Goal: Transaction & Acquisition: Obtain resource

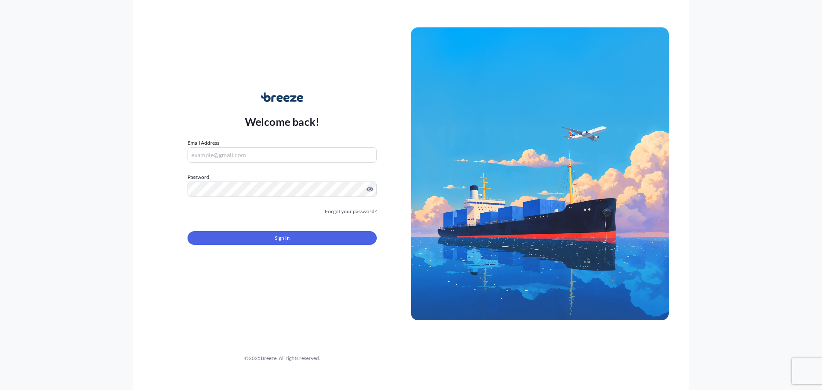
click at [253, 152] on input "Email Address" at bounding box center [282, 154] width 189 height 15
click at [260, 155] on input "Email Address" at bounding box center [282, 154] width 189 height 15
click at [238, 156] on input "Email Address" at bounding box center [282, 154] width 189 height 15
type input "[PERSON_NAME][EMAIL_ADDRESS][PERSON_NAME][DOMAIN_NAME]"
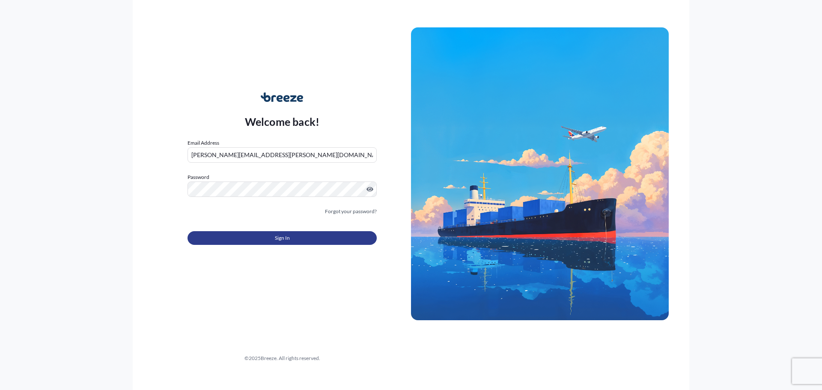
click at [301, 238] on button "Sign In" at bounding box center [282, 238] width 189 height 14
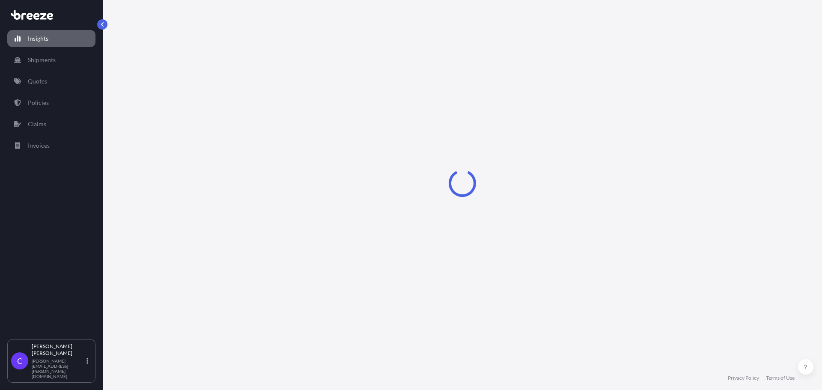
select select "2025"
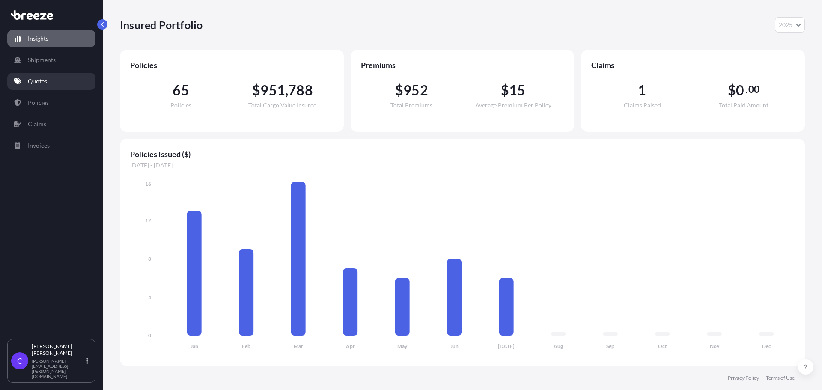
click at [43, 81] on p "Quotes" at bounding box center [37, 81] width 19 height 9
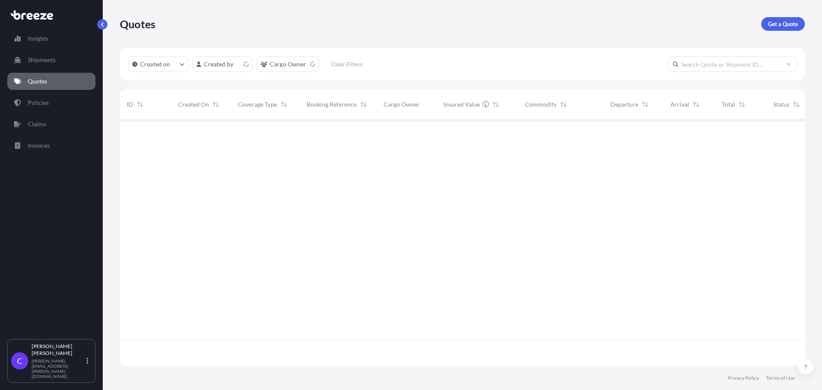
scroll to position [245, 679]
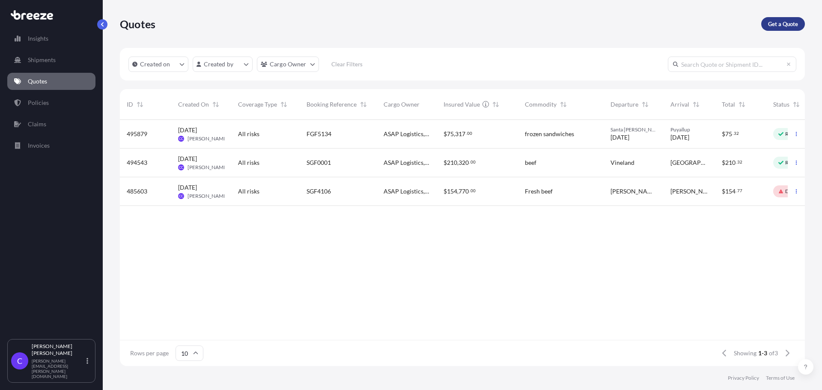
click at [780, 24] on p "Get a Quote" at bounding box center [783, 24] width 30 height 9
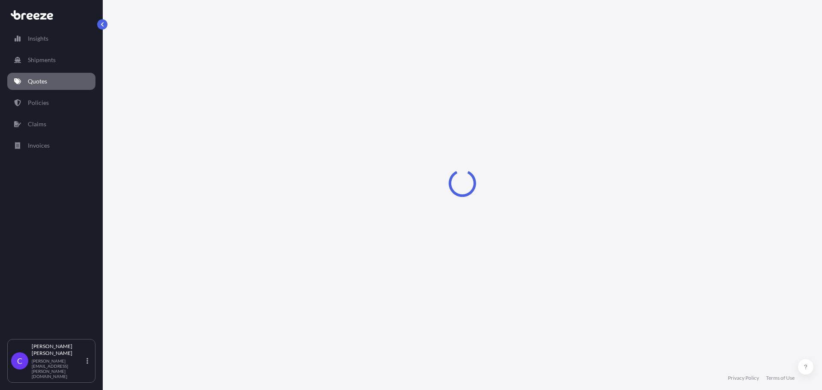
select select "Sea"
select select "1"
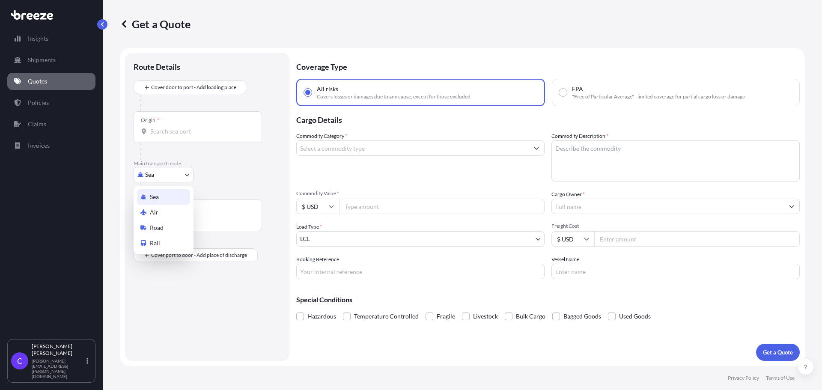
click at [187, 176] on body "Insights Shipments Quotes Policies Claims Invoices C [PERSON_NAME] [PERSON_NAME…" at bounding box center [411, 195] width 822 height 390
click at [167, 227] on div "Road" at bounding box center [163, 227] width 53 height 15
select select "Road"
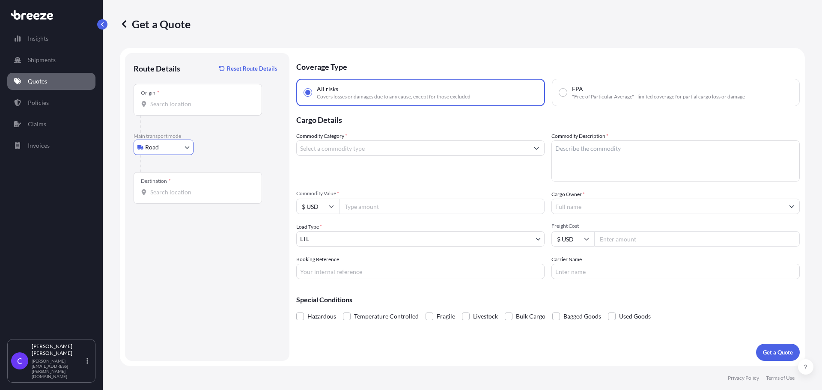
click at [200, 105] on input "Origin *" at bounding box center [200, 104] width 101 height 9
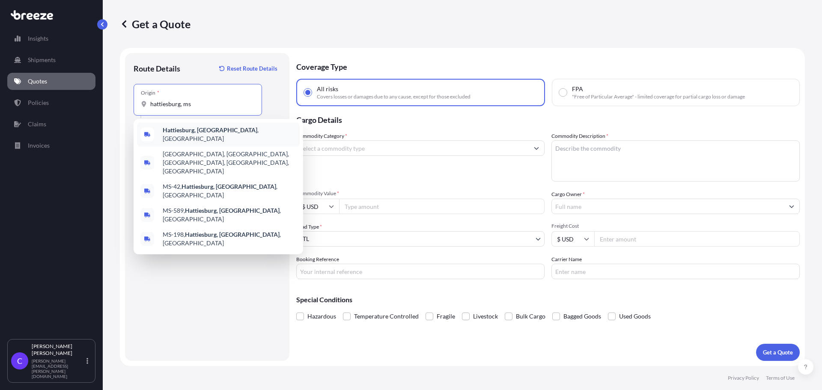
click at [185, 131] on b "Hattiesburg, [GEOGRAPHIC_DATA]" at bounding box center [210, 129] width 95 height 7
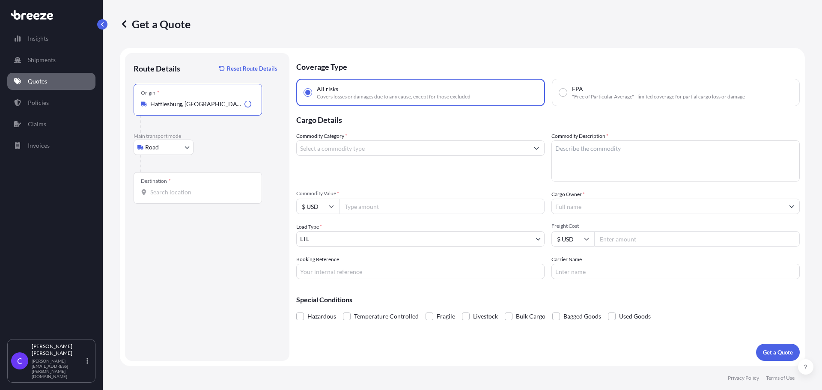
type input "Hattiesburg, [GEOGRAPHIC_DATA], [GEOGRAPHIC_DATA]"
click at [190, 194] on input "Destination *" at bounding box center [200, 192] width 101 height 9
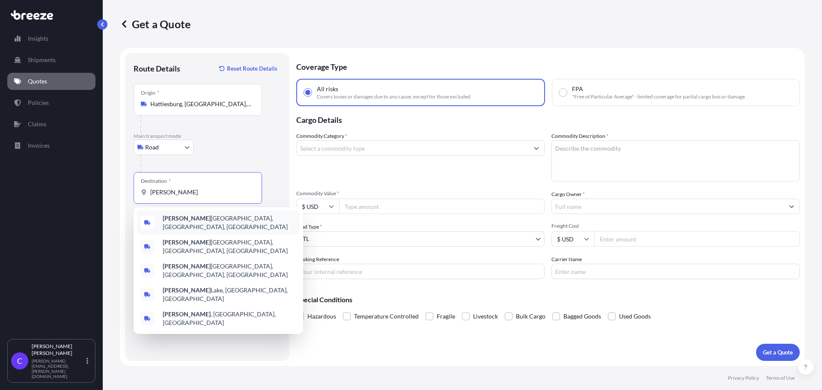
click at [204, 222] on span "[PERSON_NAME][GEOGRAPHIC_DATA], [GEOGRAPHIC_DATA], [GEOGRAPHIC_DATA]" at bounding box center [230, 222] width 134 height 17
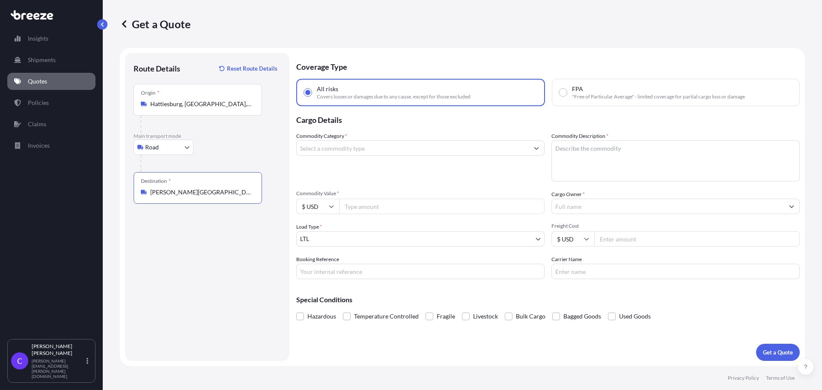
type input "[PERSON_NAME][GEOGRAPHIC_DATA], [GEOGRAPHIC_DATA], [GEOGRAPHIC_DATA]"
click at [372, 151] on input "Commodity Category *" at bounding box center [413, 147] width 232 height 15
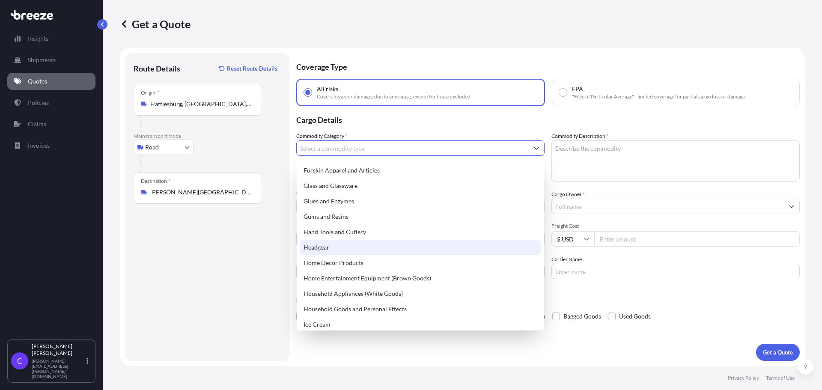
scroll to position [771, 0]
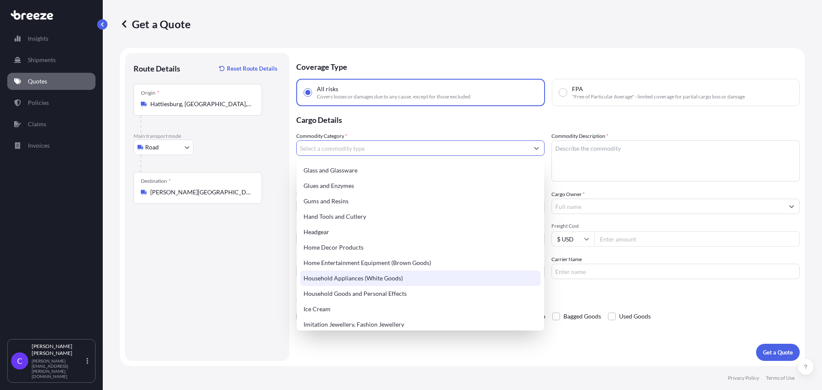
click at [373, 278] on div "Household Appliances (White Goods)" at bounding box center [420, 278] width 241 height 15
type input "Household Appliances (White Goods)"
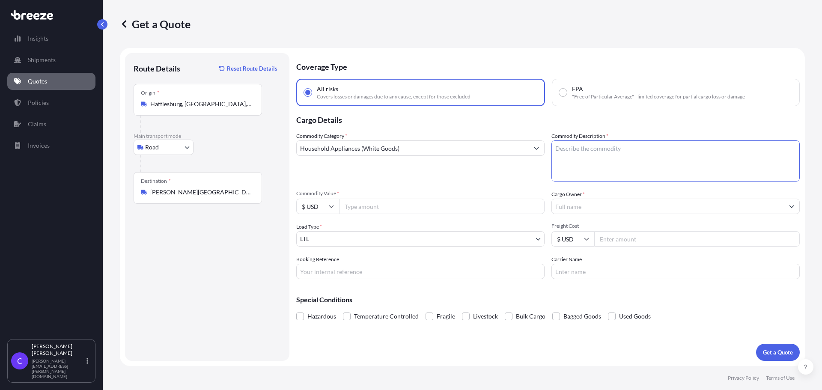
click at [592, 153] on textarea "Commodity Description *" at bounding box center [676, 160] width 248 height 41
type textarea "new pizza oven"
click at [369, 205] on input "Commodity Value *" at bounding box center [442, 206] width 206 height 15
type input "13500"
click at [585, 208] on input "Cargo Owner *" at bounding box center [668, 206] width 232 height 15
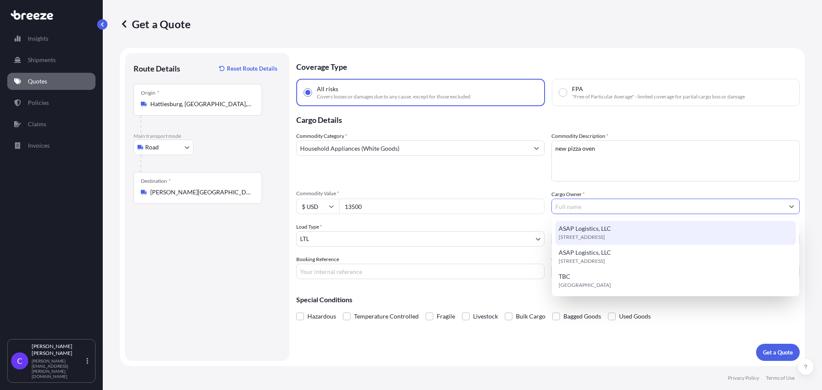
click at [594, 230] on span "ASAP Logistics, LLC" at bounding box center [585, 228] width 52 height 9
type input "ASAP Logistics, LLC"
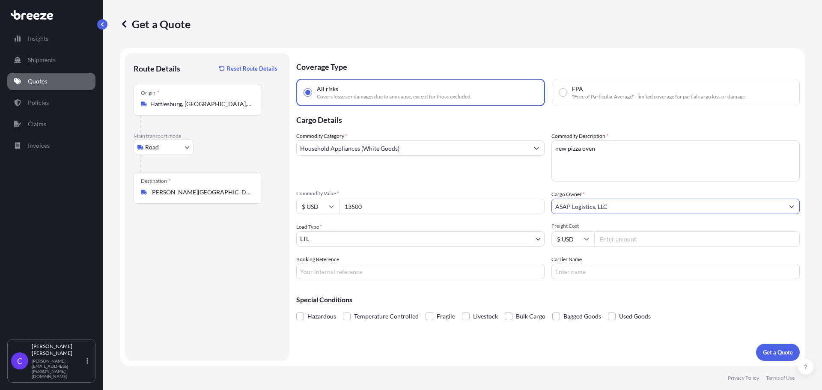
click at [636, 240] on input "Freight Cost" at bounding box center [697, 238] width 206 height 15
type input "400"
click at [374, 270] on input "Booking Reference" at bounding box center [420, 271] width 248 height 15
type input "Grover5190"
click at [601, 277] on input "Carrier Name" at bounding box center [676, 271] width 248 height 15
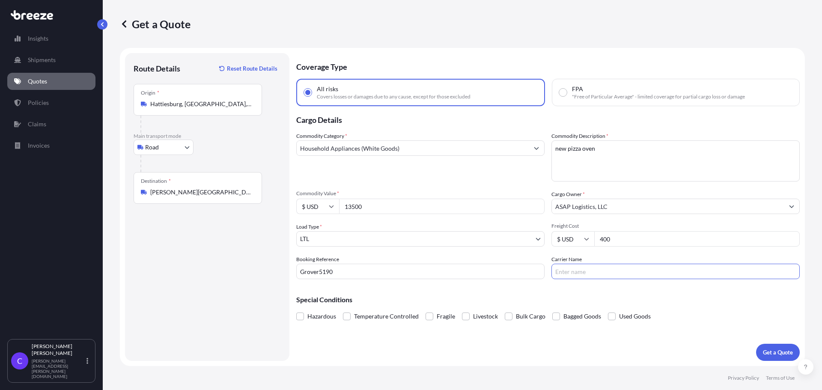
type input "Arcbest"
click at [777, 355] on p "Get a Quote" at bounding box center [778, 352] width 30 height 9
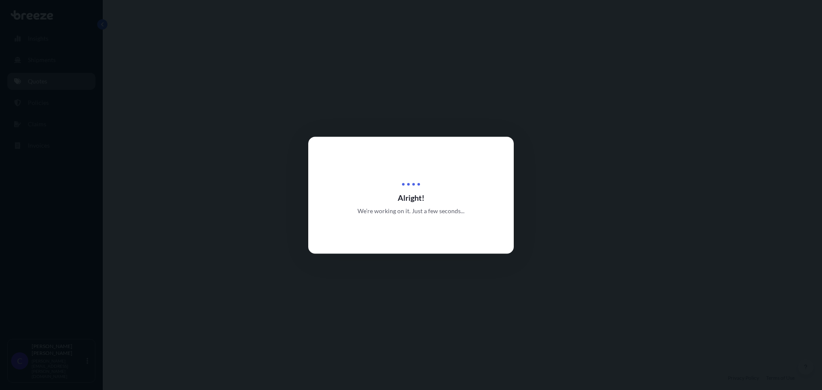
select select "Road"
select select "1"
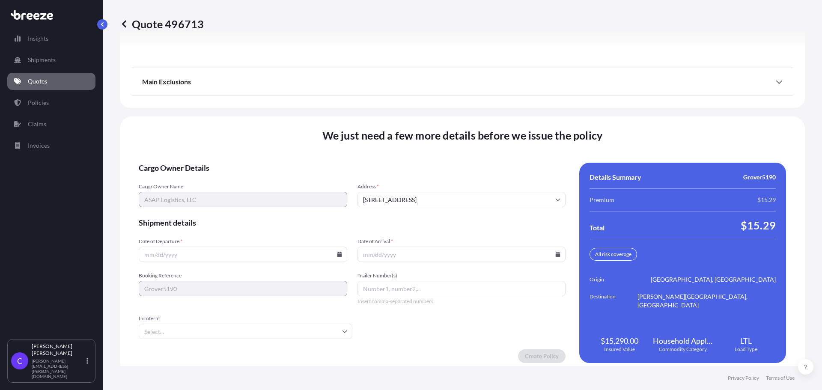
scroll to position [1105, 0]
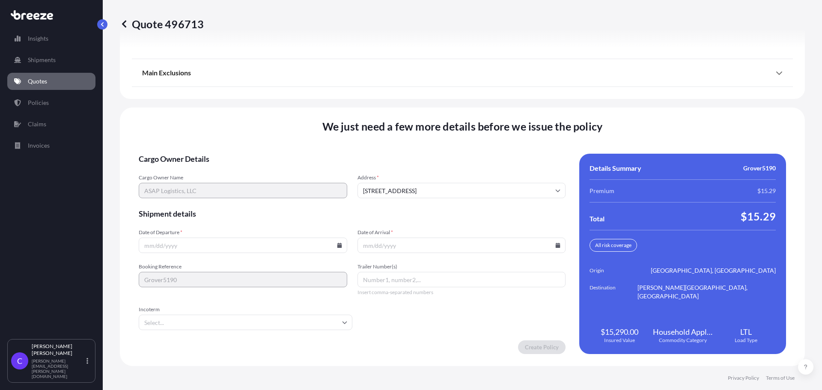
click at [236, 246] on input "Date of Departure *" at bounding box center [243, 245] width 209 height 15
click at [337, 246] on icon at bounding box center [339, 245] width 5 height 5
click at [243, 168] on button "14" at bounding box center [242, 169] width 14 height 14
type input "[DATE]"
click at [421, 246] on input "Date of Arrival *" at bounding box center [462, 245] width 209 height 15
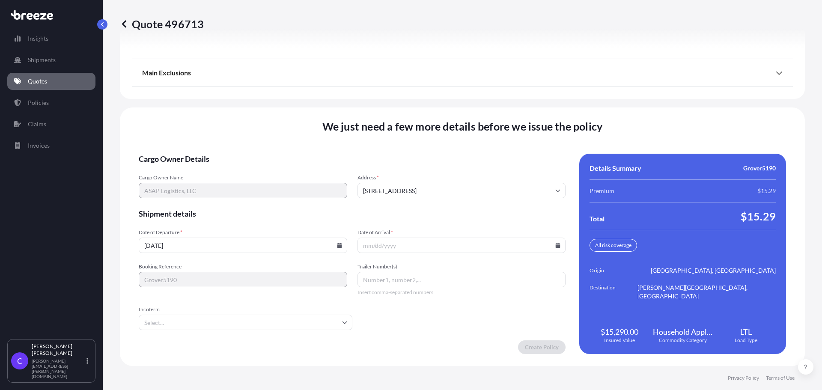
click at [556, 246] on icon at bounding box center [558, 245] width 5 height 5
click at [419, 183] on button "19" at bounding box center [419, 186] width 14 height 14
type input "[DATE]"
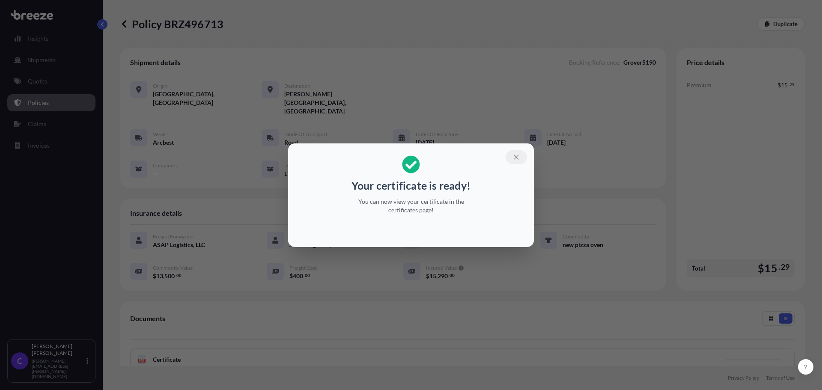
click at [517, 157] on icon "button" at bounding box center [516, 157] width 5 height 5
